Goal: Information Seeking & Learning: Understand process/instructions

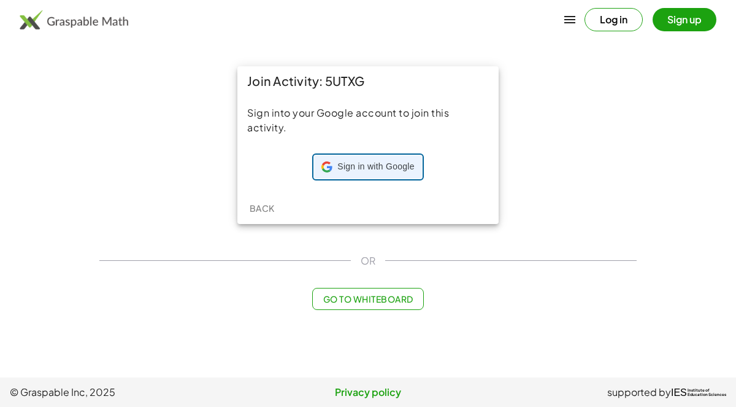
click at [379, 174] on div "Sign in with Google Sign in with Google. Opens in new tab" at bounding box center [368, 166] width 93 height 23
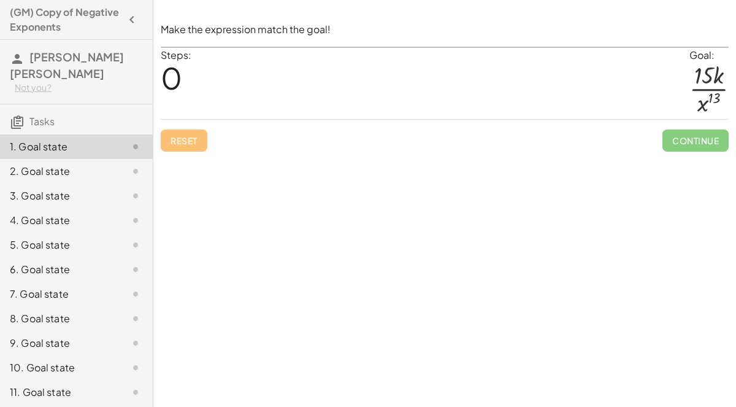
click at [702, 74] on div at bounding box center [709, 89] width 39 height 53
click at [387, 91] on div "Steps: 0 Goal: · 15 · k · x 13" at bounding box center [445, 84] width 568 height 72
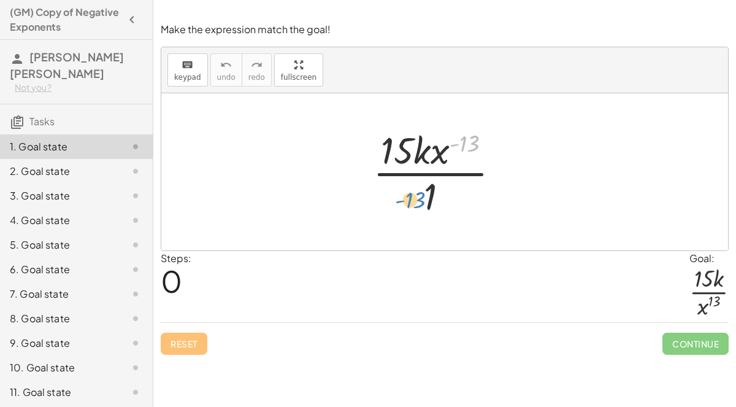
drag, startPoint x: 466, startPoint y: 141, endPoint x: 411, endPoint y: 197, distance: 78.5
click at [411, 197] on div at bounding box center [441, 172] width 149 height 94
drag, startPoint x: 415, startPoint y: 146, endPoint x: 431, endPoint y: 180, distance: 37.1
click at [431, 180] on div at bounding box center [441, 172] width 149 height 94
click at [525, 167] on div "· 15 · k · x ( - 13 ) · 1" at bounding box center [446, 171] width 182 height 101
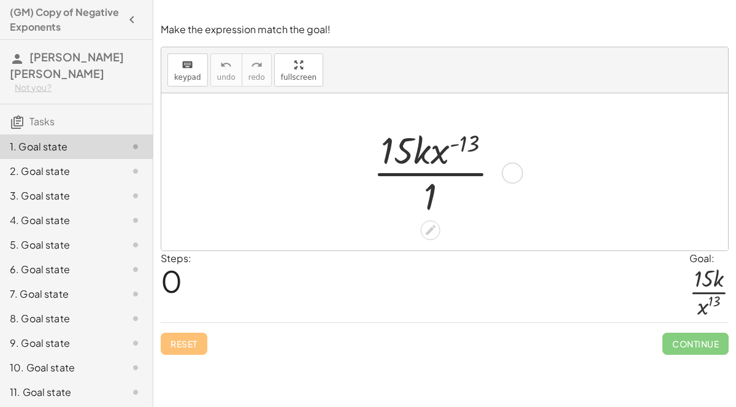
click at [515, 167] on div at bounding box center [512, 172] width 21 height 21
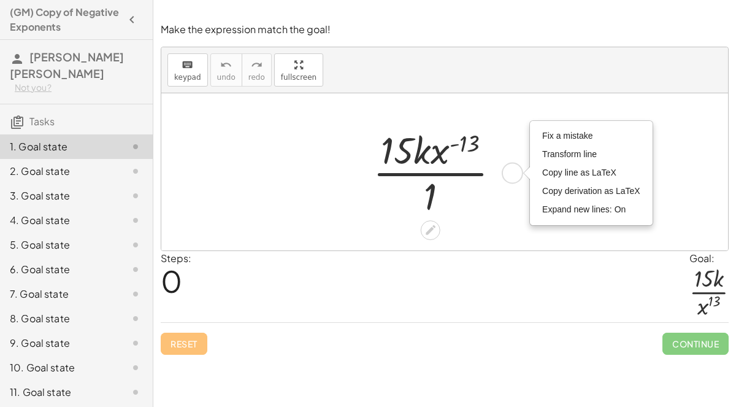
click at [462, 199] on div at bounding box center [441, 172] width 149 height 94
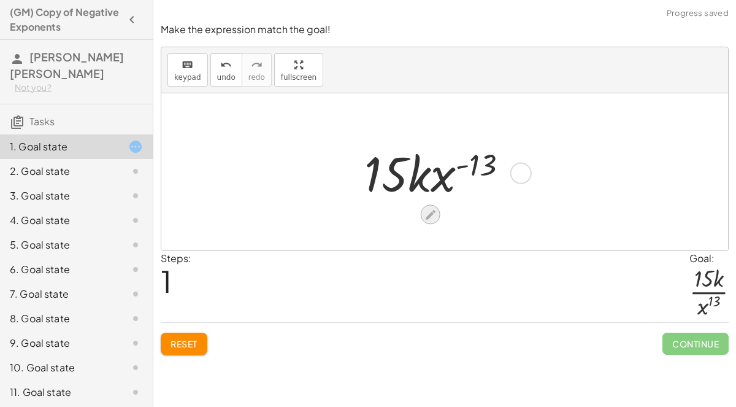
click at [433, 216] on icon at bounding box center [430, 214] width 13 height 13
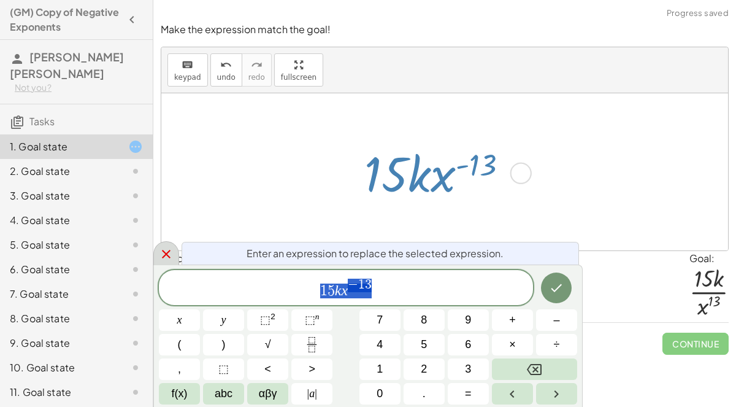
click at [173, 251] on icon at bounding box center [166, 254] width 15 height 15
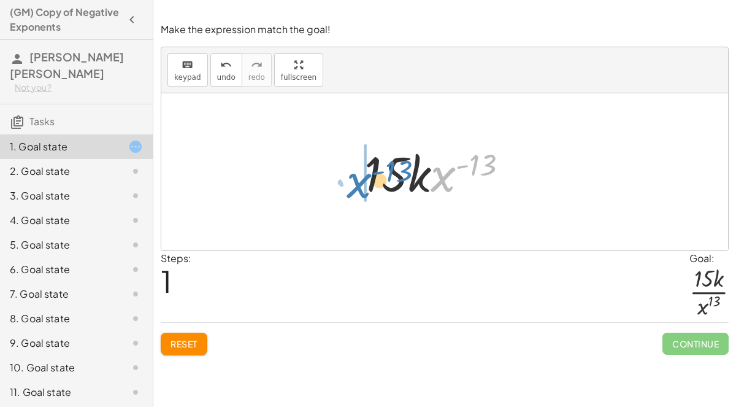
drag, startPoint x: 439, startPoint y: 177, endPoint x: 356, endPoint y: 183, distance: 83.7
click at [356, 183] on div "· 15 · k · x ( - 13 ) · 1 · x ( - 13 ) · 15 · k · x ( - 13 ) Fix a mistake Tran…" at bounding box center [445, 171] width 199 height 69
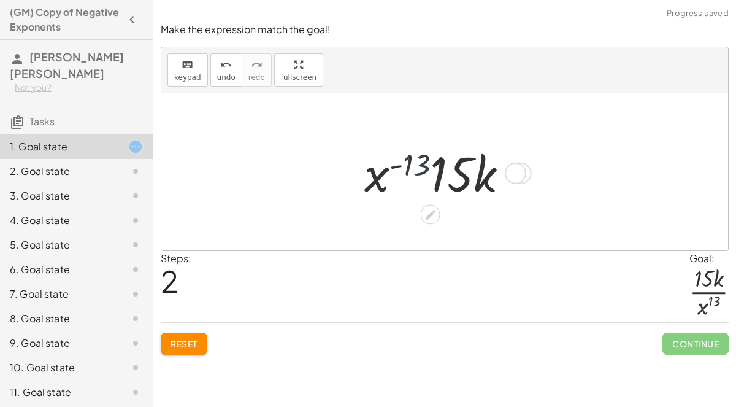
click at [429, 177] on div at bounding box center [441, 172] width 166 height 63
drag, startPoint x: 513, startPoint y: 175, endPoint x: 410, endPoint y: 167, distance: 103.4
click at [431, 173] on div "· 15 · k · x ( - 13 ) Fix a mistake Transform line Copy line as LaTeX Copy deri…" at bounding box center [431, 173] width 0 height 0
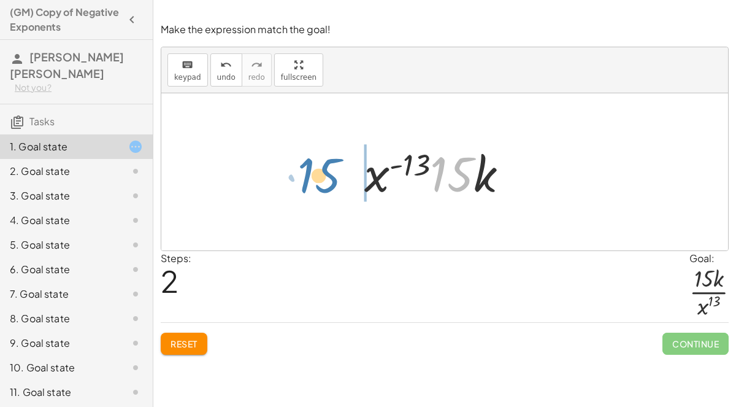
drag, startPoint x: 467, startPoint y: 170, endPoint x: 336, endPoint y: 171, distance: 131.3
click at [336, 171] on div "· 15 · k · x ( - 13 ) · 1 · 15 · k · x ( - 13 ) · 15 · 15 · k · x ( - 13 ) Fix …" at bounding box center [444, 171] width 567 height 157
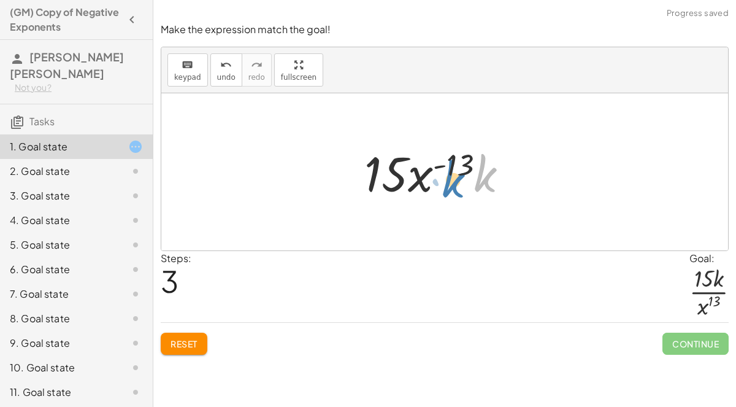
drag, startPoint x: 476, startPoint y: 172, endPoint x: 444, endPoint y: 178, distance: 32.4
click at [444, 178] on div at bounding box center [441, 172] width 166 height 63
click at [181, 350] on button "Reset" at bounding box center [184, 344] width 47 height 22
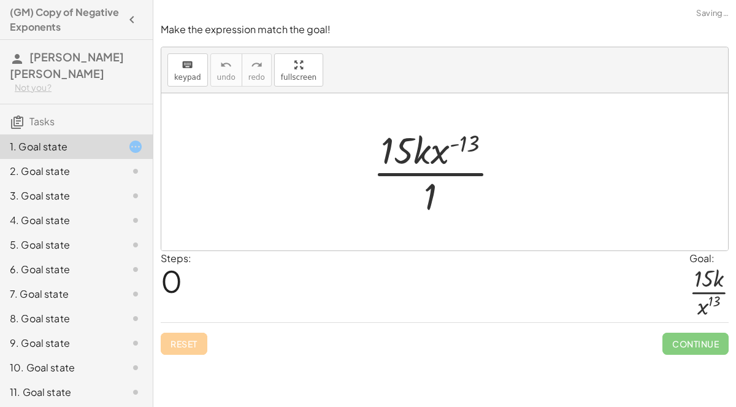
click at [175, 333] on div "Reset Continue" at bounding box center [445, 338] width 568 height 33
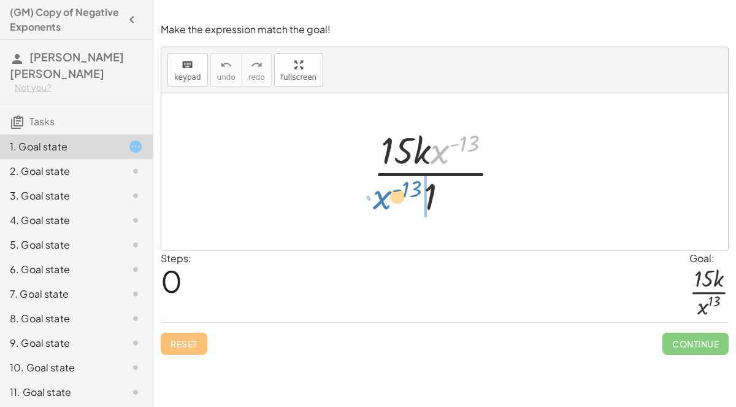
drag, startPoint x: 437, startPoint y: 150, endPoint x: 382, endPoint y: 195, distance: 71.1
click at [382, 195] on div at bounding box center [441, 172] width 149 height 94
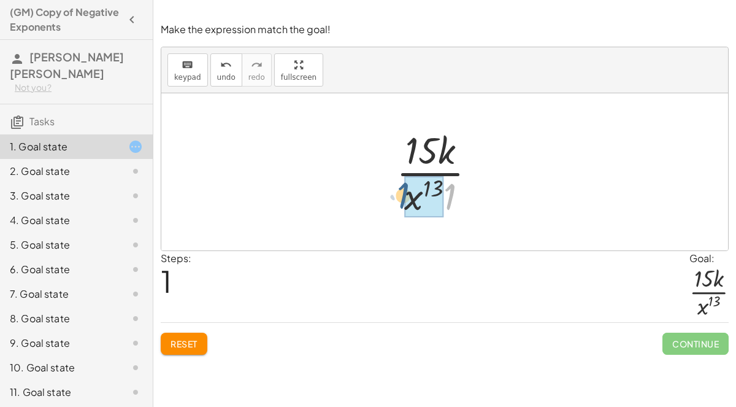
drag, startPoint x: 447, startPoint y: 196, endPoint x: 399, endPoint y: 195, distance: 47.9
click at [399, 195] on div at bounding box center [441, 172] width 102 height 94
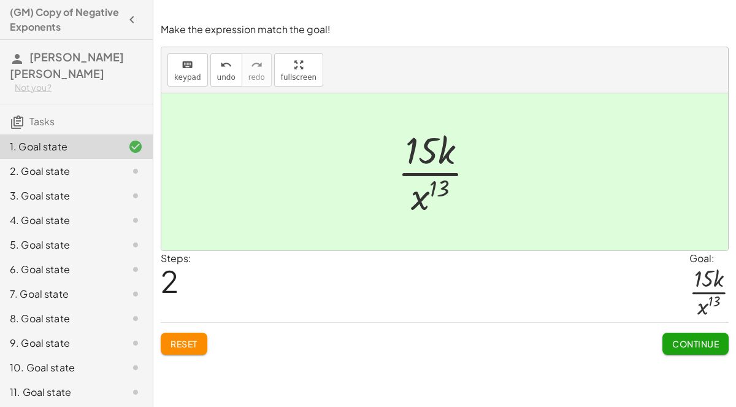
click at [687, 349] on button "Continue" at bounding box center [696, 344] width 66 height 22
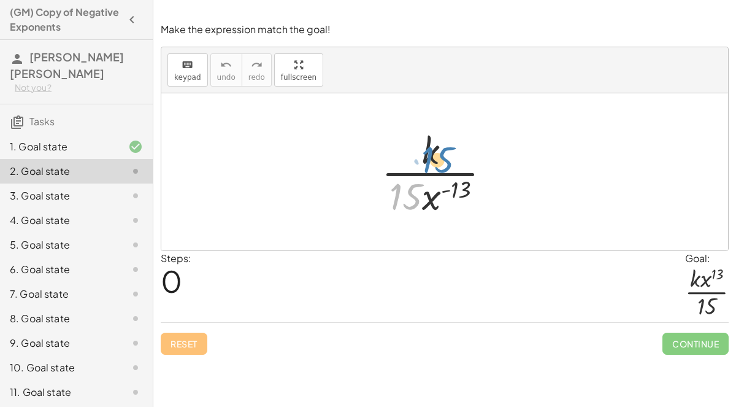
drag, startPoint x: 400, startPoint y: 193, endPoint x: 429, endPoint y: 153, distance: 48.7
click at [429, 153] on div at bounding box center [441, 172] width 131 height 94
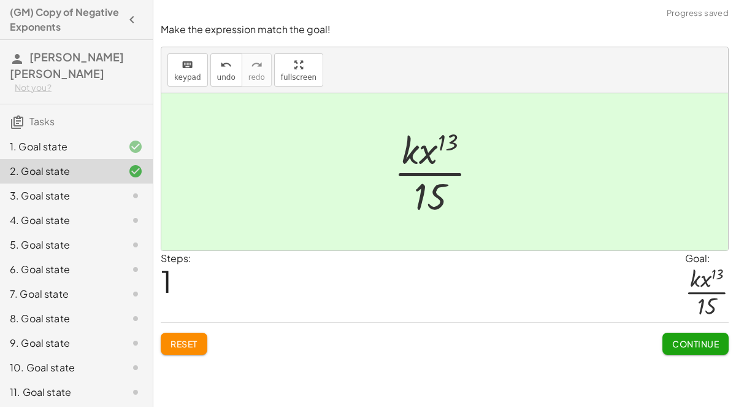
click at [709, 347] on span "Continue" at bounding box center [695, 343] width 47 height 11
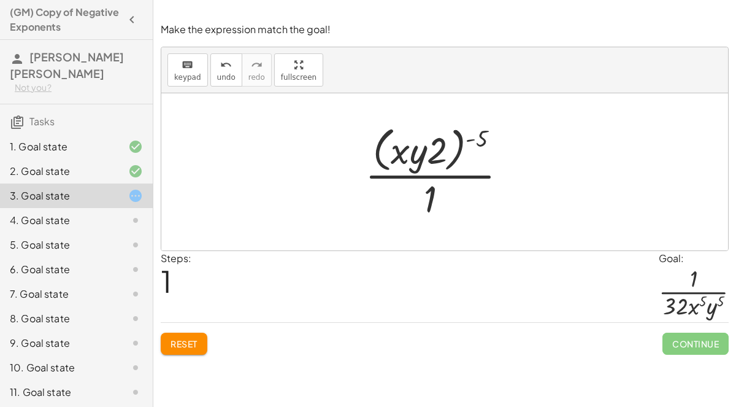
click at [202, 336] on button "Reset" at bounding box center [184, 344] width 47 height 22
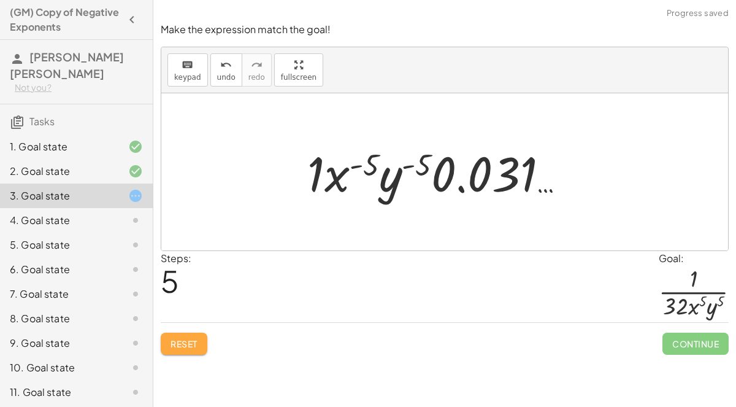
click at [198, 334] on button "Reset" at bounding box center [184, 344] width 47 height 22
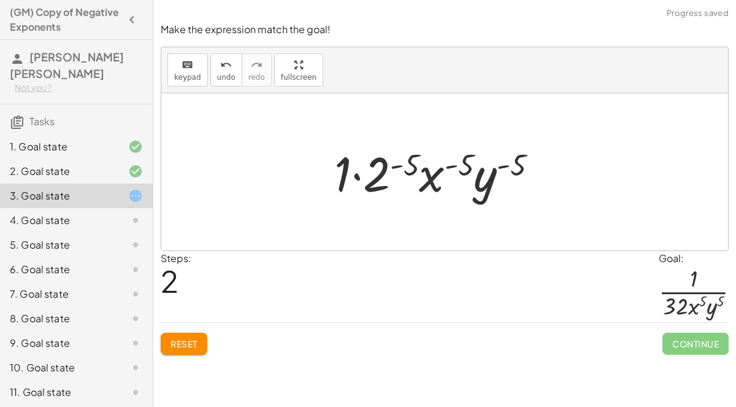
click at [196, 333] on button "Reset" at bounding box center [184, 344] width 47 height 22
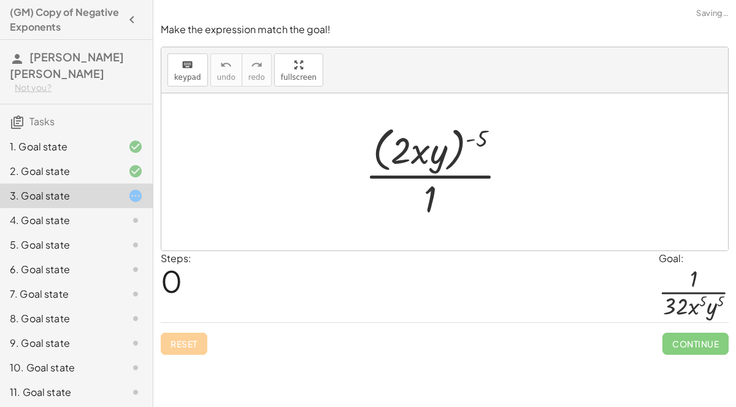
click at [195, 347] on div "Reset Continue" at bounding box center [445, 338] width 568 height 33
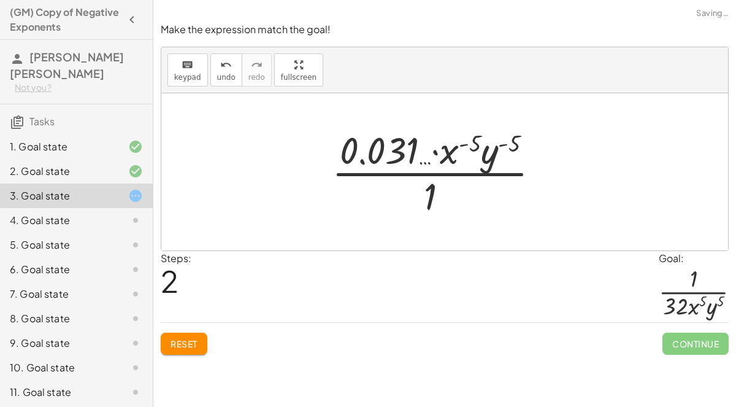
click at [198, 335] on button "Reset" at bounding box center [184, 344] width 47 height 22
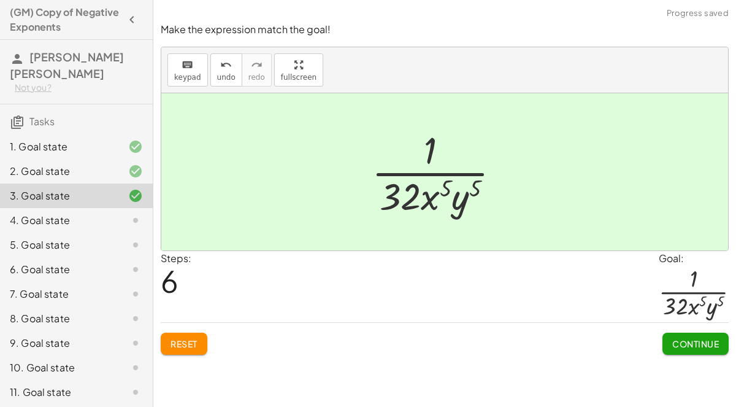
click at [696, 342] on span "Continue" at bounding box center [695, 343] width 47 height 11
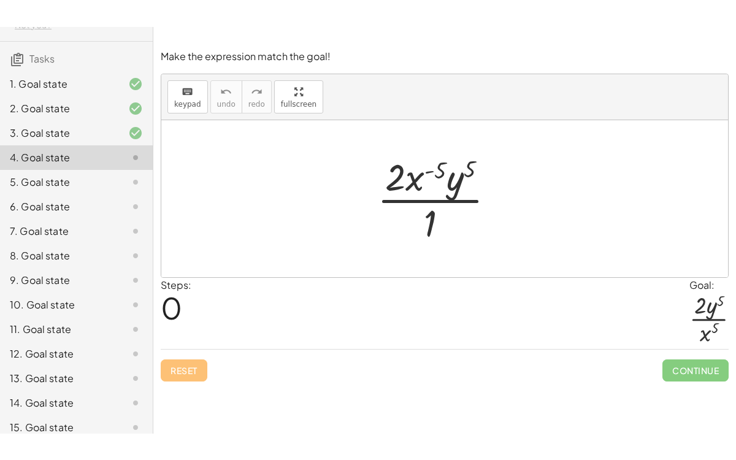
scroll to position [109, 0]
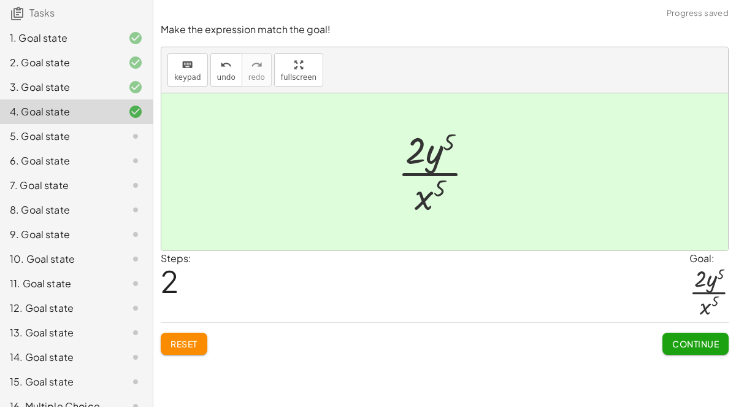
click at [701, 336] on button "Continue" at bounding box center [696, 344] width 66 height 22
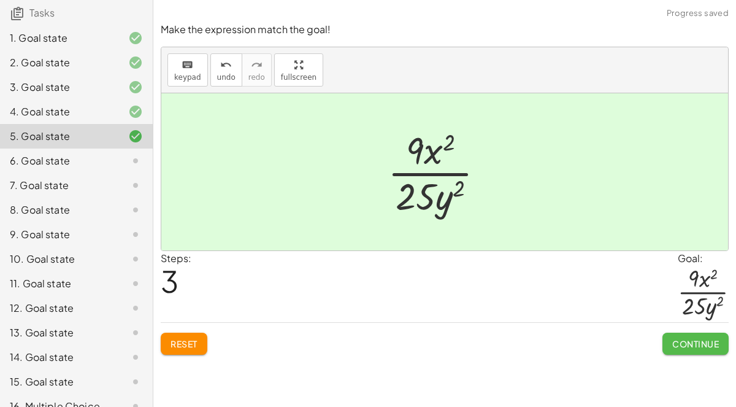
click at [699, 349] on button "Continue" at bounding box center [696, 344] width 66 height 22
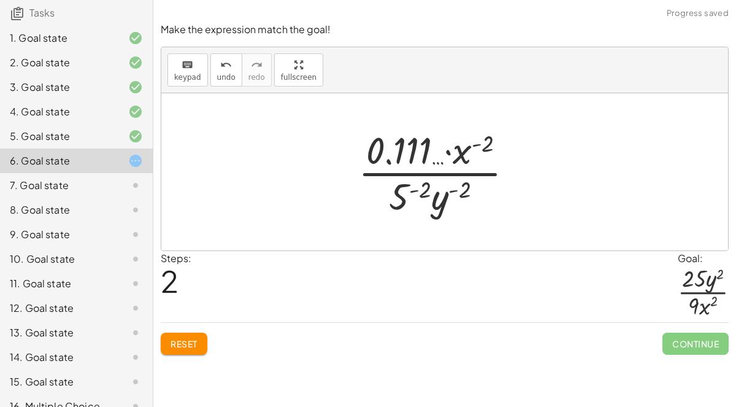
click at [190, 341] on span "Reset" at bounding box center [184, 343] width 27 height 11
click at [202, 334] on button "Reset" at bounding box center [184, 344] width 47 height 22
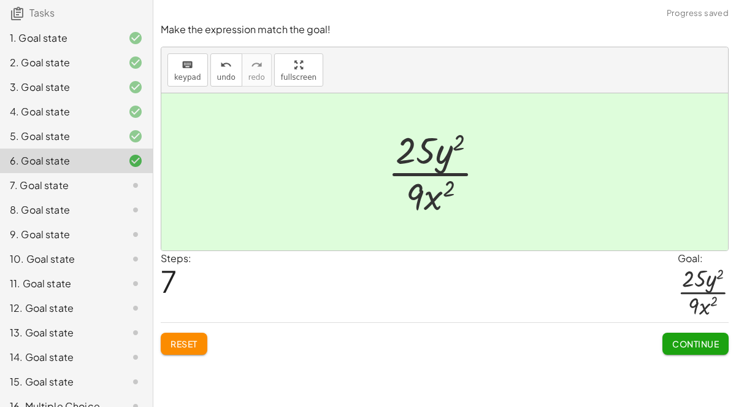
click at [706, 352] on button "Continue" at bounding box center [696, 344] width 66 height 22
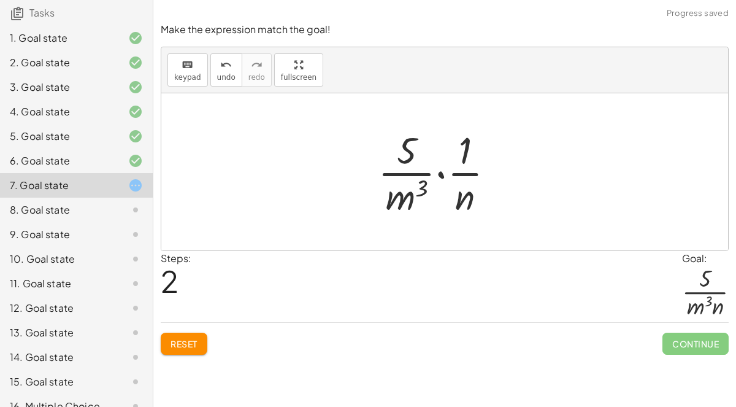
click at [201, 336] on button "Reset" at bounding box center [184, 344] width 47 height 22
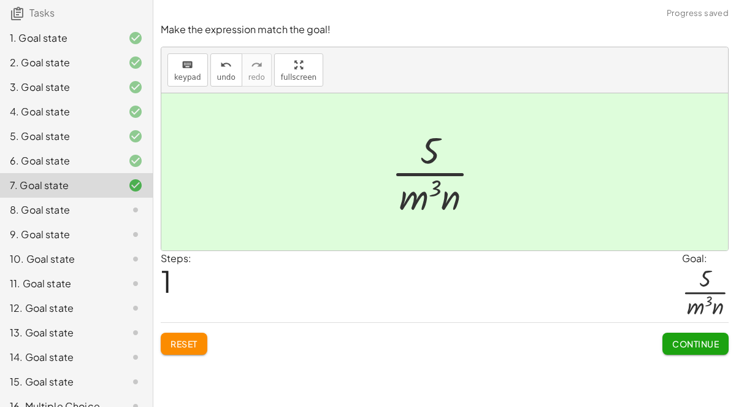
click at [712, 342] on span "Continue" at bounding box center [695, 343] width 47 height 11
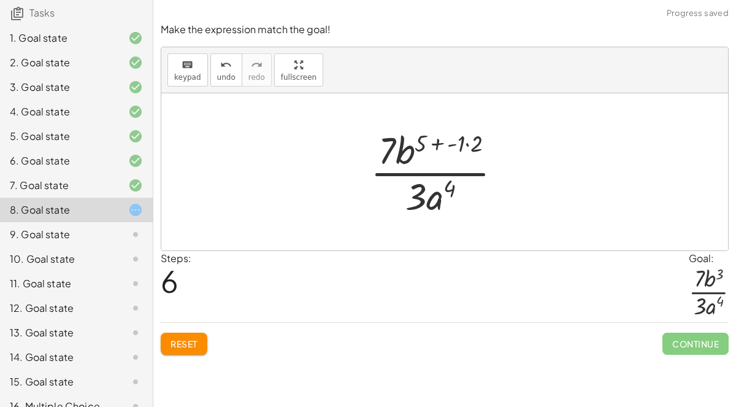
click at [194, 341] on span "Reset" at bounding box center [184, 343] width 27 height 11
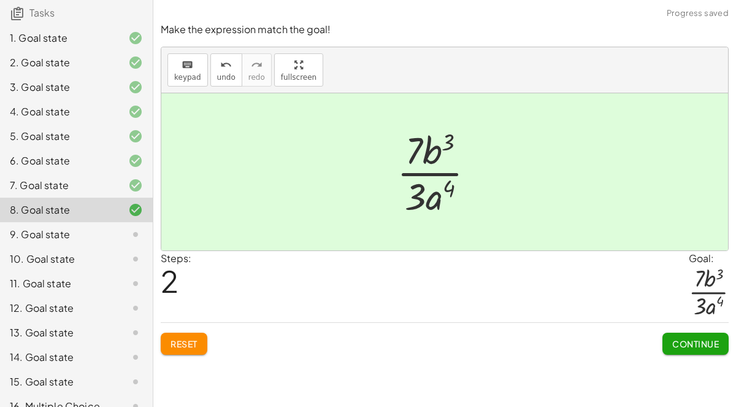
click at [703, 342] on span "Continue" at bounding box center [695, 343] width 47 height 11
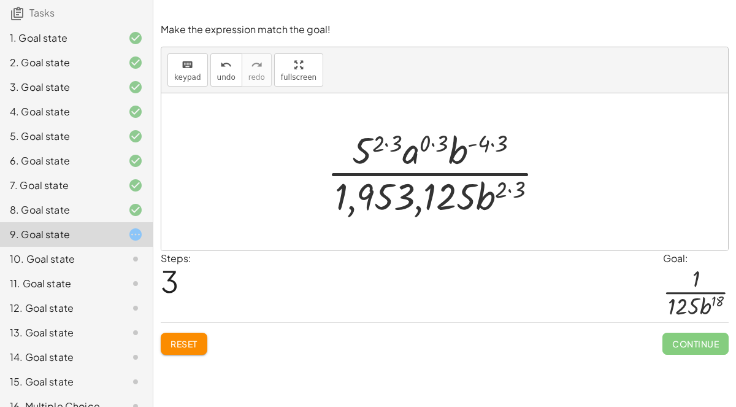
click at [204, 341] on button "Reset" at bounding box center [184, 344] width 47 height 22
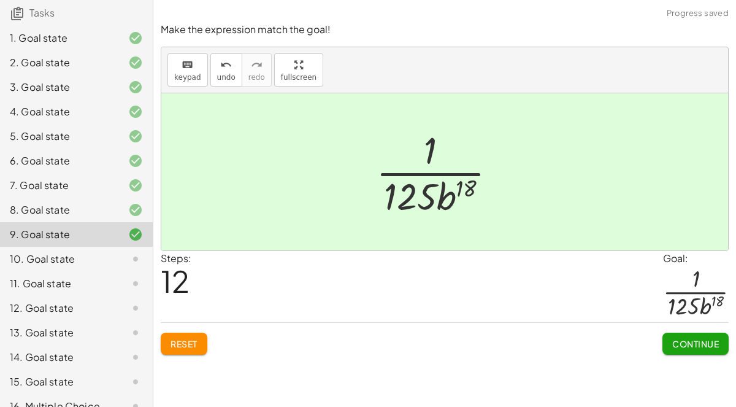
click at [702, 352] on button "Continue" at bounding box center [696, 344] width 66 height 22
